Goal: Leave review/rating: Share an evaluation or opinion about a product, service, or content

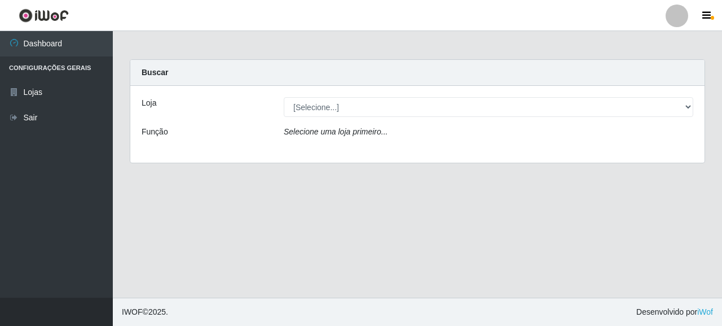
select select "496"
click at [284, 97] on select "[Selecione...] Supermercado Queiroz - [GEOGRAPHIC_DATA]" at bounding box center [489, 107] width 410 height 20
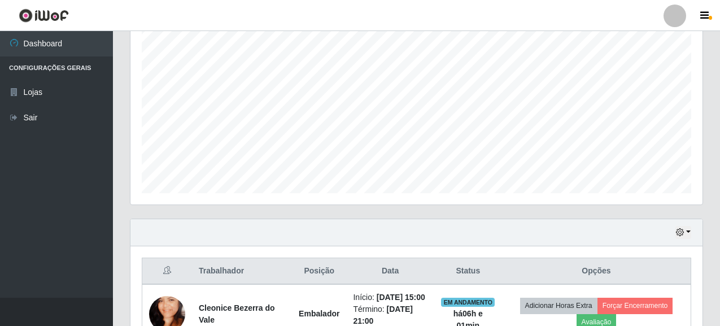
scroll to position [293, 0]
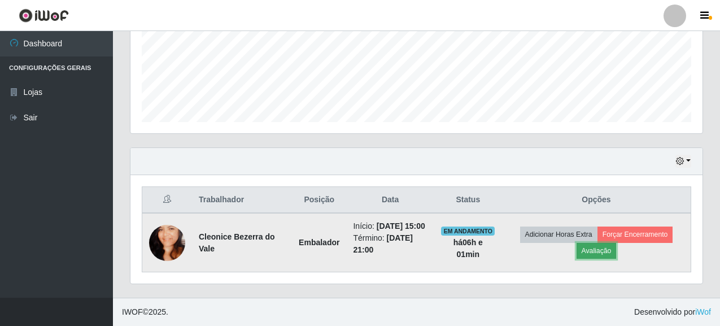
click at [608, 246] on button "Avaliação" at bounding box center [596, 251] width 40 height 16
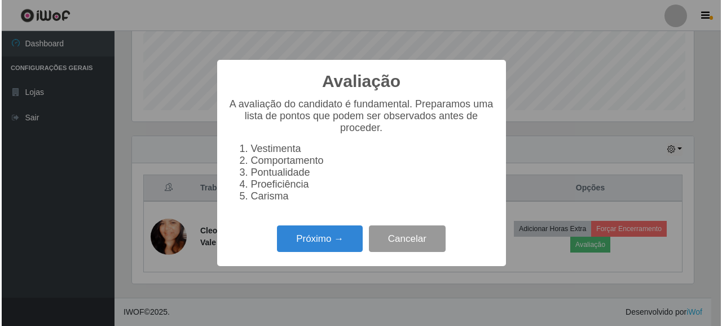
scroll to position [234, 565]
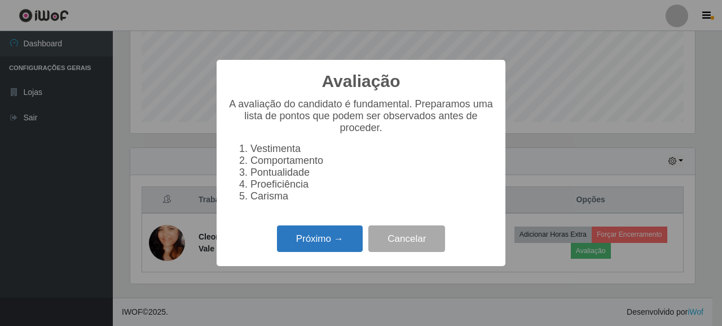
click at [334, 249] on button "Próximo →" at bounding box center [320, 238] width 86 height 27
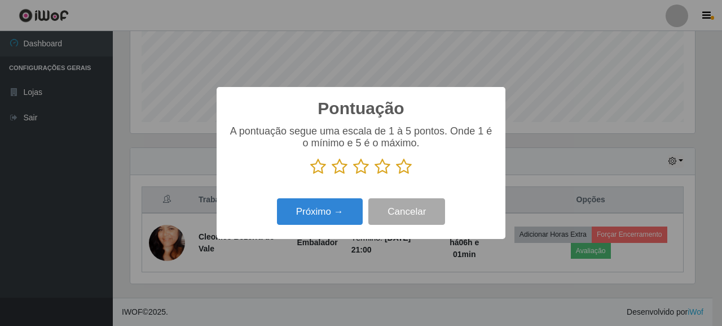
click at [409, 160] on icon at bounding box center [404, 166] width 16 height 17
click at [396, 175] on input "radio" at bounding box center [396, 175] width 0 height 0
click at [403, 173] on icon at bounding box center [404, 166] width 16 height 17
click at [396, 175] on input "radio" at bounding box center [396, 175] width 0 height 0
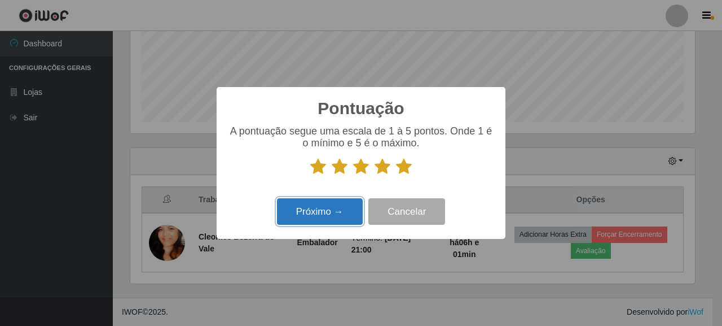
click at [336, 207] on button "Próximo →" at bounding box center [320, 211] width 86 height 27
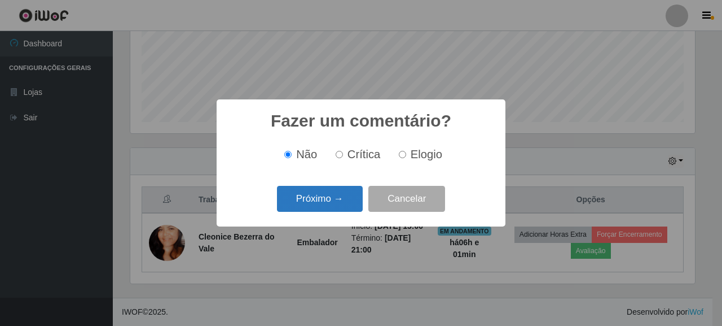
click at [331, 196] on button "Próximo →" at bounding box center [320, 199] width 86 height 27
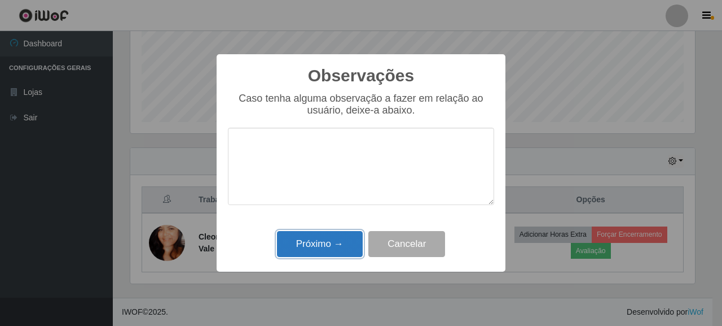
click at [331, 238] on button "Próximo →" at bounding box center [320, 244] width 86 height 27
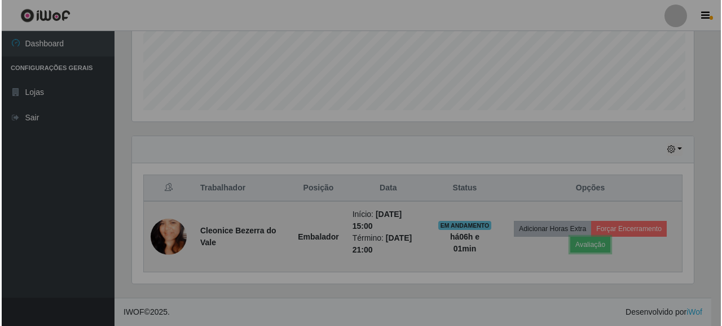
scroll to position [234, 572]
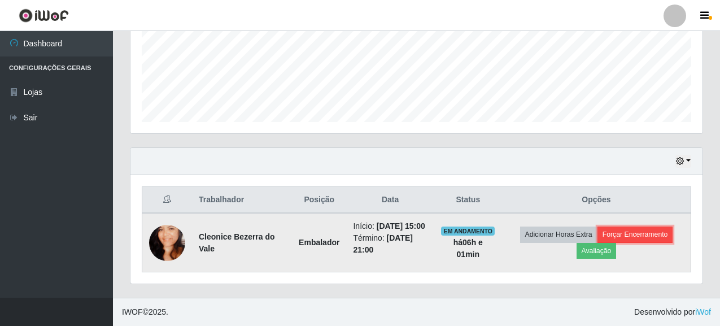
click at [647, 226] on button "Forçar Encerramento" at bounding box center [635, 234] width 76 height 16
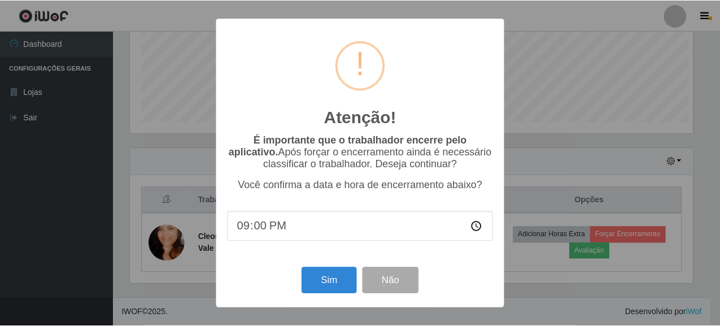
scroll to position [234, 565]
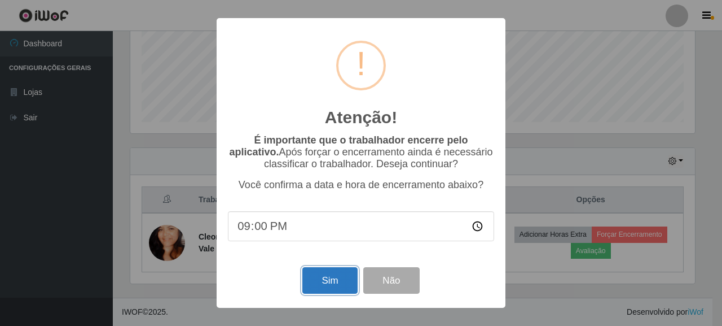
click at [334, 280] on button "Sim" at bounding box center [329, 280] width 55 height 27
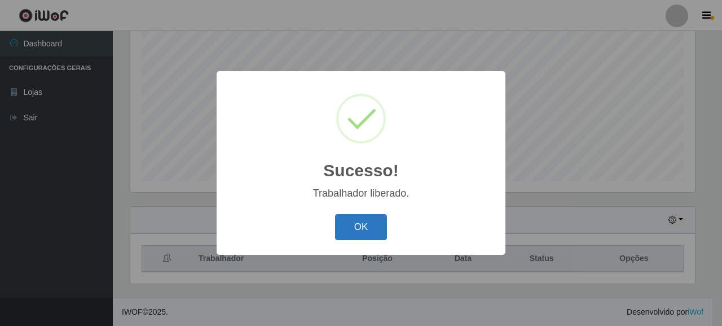
click at [374, 233] on button "OK" at bounding box center [361, 227] width 52 height 27
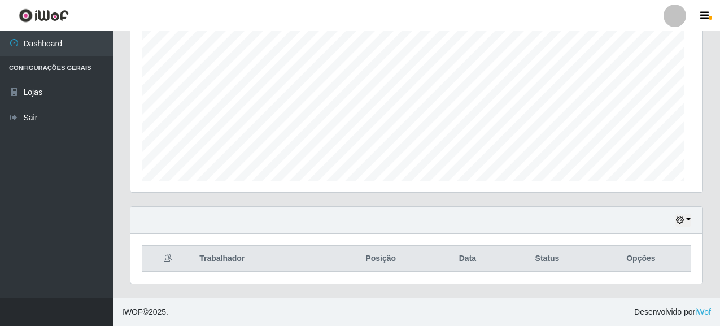
scroll to position [234, 572]
